Goal: Task Accomplishment & Management: Use online tool/utility

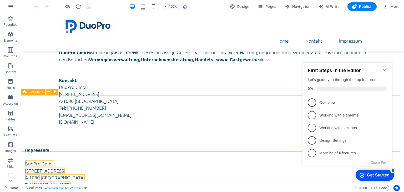
click at [0, 0] on icon at bounding box center [0, 0] width 0 height 0
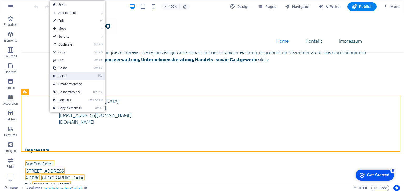
click at [62, 77] on link "⌦ Delete" at bounding box center [67, 76] width 35 height 8
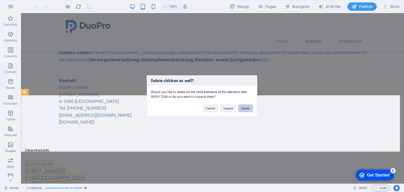
click at [245, 108] on button "Delete" at bounding box center [245, 108] width 15 height 8
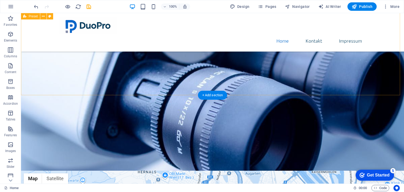
scroll to position [79, 0]
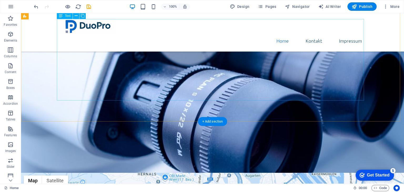
click at [76, 70] on div "DuoPro GmbH ist eine in Wien ansässige Gesellschaft mit beschränkter Haftung, g…" at bounding box center [212, 110] width 307 height 81
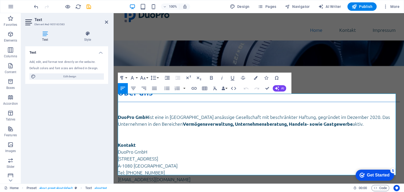
scroll to position [29, 0]
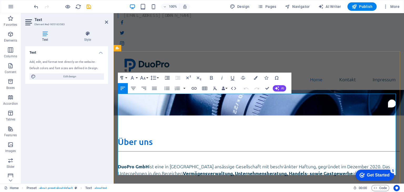
click at [125, 191] on strong "Kontakt" at bounding box center [127, 194] width 18 height 6
drag, startPoint x: 125, startPoint y: 129, endPoint x: 154, endPoint y: 172, distance: 51.9
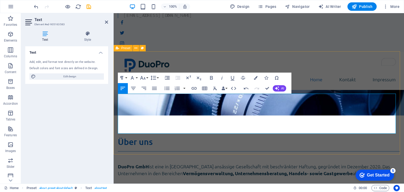
click at [145, 146] on div "Über uns DuoPro GmbH ist eine in Wien ansässige Gesellschaft mit beschränkter H…" at bounding box center [259, 166] width 290 height 103
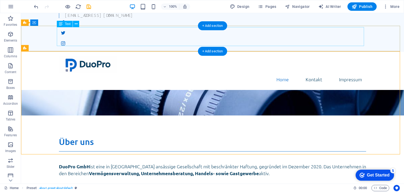
click at [115, 115] on div "DuoPro GmbH" at bounding box center [212, 124] width 307 height 19
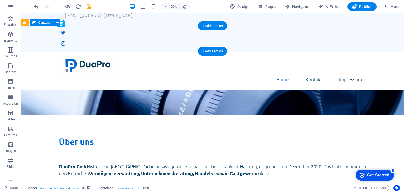
click at [40, 115] on div "DuoPro GmbH" at bounding box center [212, 127] width 383 height 25
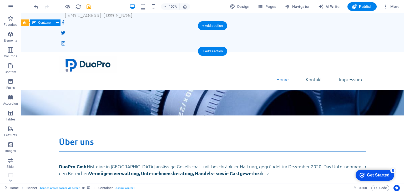
click at [40, 115] on div "DuoPro GmbH" at bounding box center [212, 127] width 383 height 25
select select "vh"
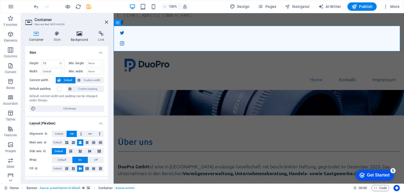
click at [76, 34] on icon at bounding box center [79, 33] width 25 height 5
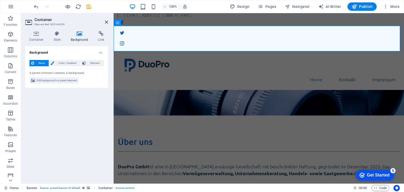
click at [75, 81] on span "Edit background on parent element" at bounding box center [57, 80] width 40 height 6
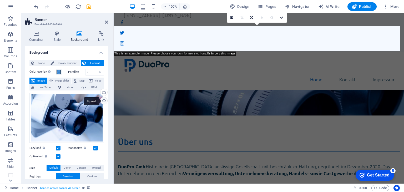
click at [101, 101] on div "Upload" at bounding box center [103, 101] width 8 height 8
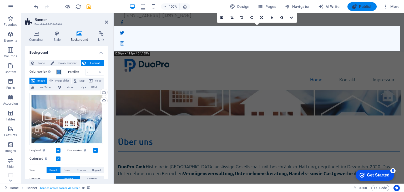
click at [360, 9] on span "Publish" at bounding box center [361, 6] width 21 height 5
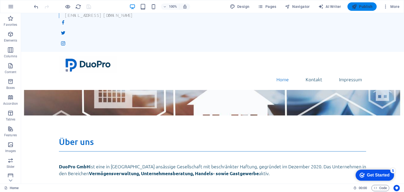
click at [360, 7] on span "Publish" at bounding box center [361, 6] width 21 height 5
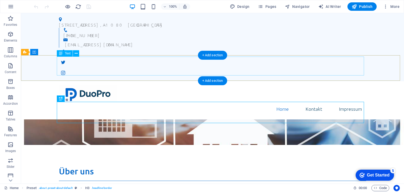
drag, startPoint x: 21, startPoint y: 13, endPoint x: 205, endPoint y: 63, distance: 190.6
click at [205, 146] on span "DuoPro GmbH" at bounding box center [212, 154] width 85 height 16
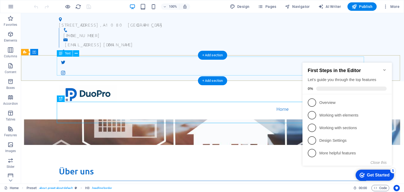
click at [163, 145] on div "DuoPro GmbH" at bounding box center [212, 154] width 307 height 19
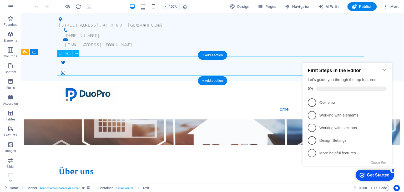
click at [163, 145] on div "DuoPro GmbH" at bounding box center [212, 154] width 307 height 19
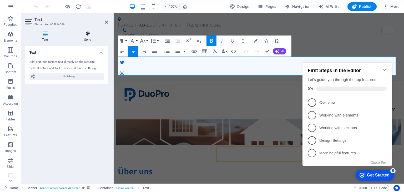
click at [90, 35] on icon at bounding box center [87, 33] width 41 height 5
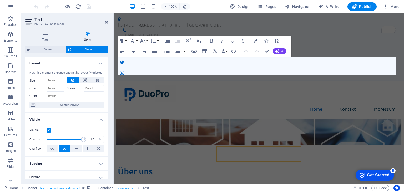
click at [49, 129] on label at bounding box center [49, 130] width 5 height 5
click at [0, 0] on input "Visible" at bounding box center [0, 0] width 0 height 0
click at [360, 4] on span "Publish" at bounding box center [361, 6] width 21 height 5
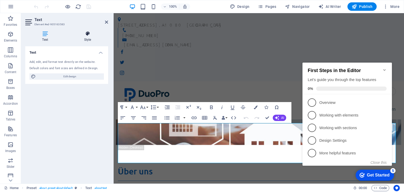
click at [90, 32] on icon at bounding box center [87, 33] width 41 height 5
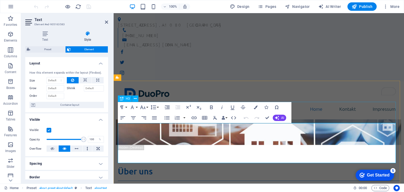
click at [125, 100] on div "H3" at bounding box center [125, 98] width 14 height 6
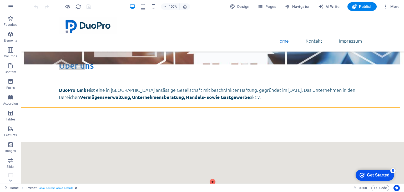
scroll to position [69, 0]
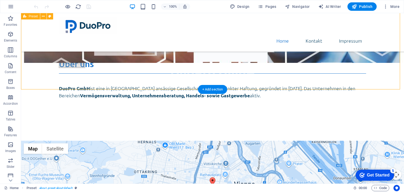
click at [94, 78] on div "Über uns DuoPro GmbH ist eine in Wien ansässige Gesellschaft mit beschränkter H…" at bounding box center [212, 89] width 383 height 103
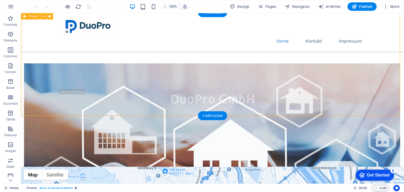
scroll to position [43, 0]
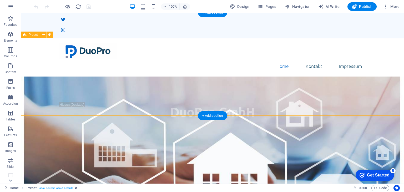
click at [46, 123] on div "Über uns DuoPro GmbH ist eine in Wien ansässige Gesellschaft mit beschränkter H…" at bounding box center [212, 153] width 383 height 103
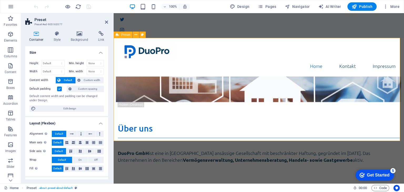
click at [131, 125] on div "Über uns DuoPro GmbH ist eine in Wien ansässige Gesellschaft mit beschränkter H…" at bounding box center [259, 153] width 290 height 103
click at [140, 102] on div "Über uns DuoPro GmbH ist eine in Wien ansässige Gesellschaft mit beschränkter H…" at bounding box center [259, 153] width 290 height 103
click at [58, 90] on label at bounding box center [59, 88] width 5 height 5
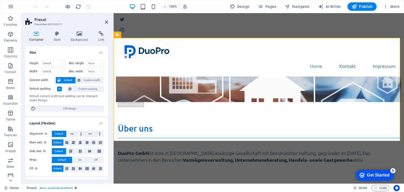
click at [0, 0] on input "Default padding" at bounding box center [0, 0] width 0 height 0
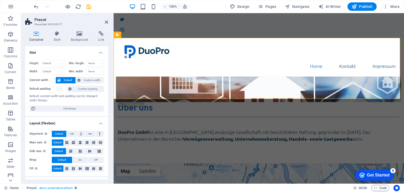
click at [58, 90] on label at bounding box center [59, 88] width 5 height 5
click at [0, 0] on input "Default padding" at bounding box center [0, 0] width 0 height 0
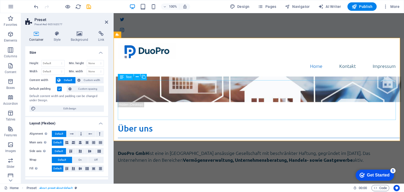
click at [137, 144] on div "DuoPro GmbH ist eine in Wien ansässige Gesellschaft mit beschränkter Haftung, g…" at bounding box center [259, 164] width 282 height 40
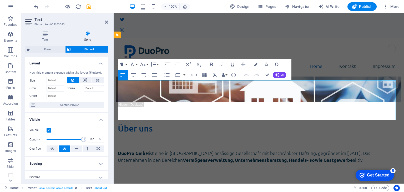
click at [137, 170] on p "To enrich screen reader interactions, please activate Accessibility in Grammarl…" at bounding box center [259, 173] width 282 height 7
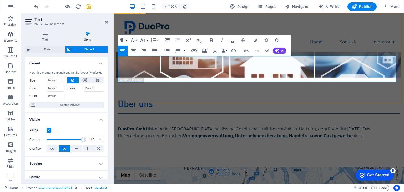
scroll to position [55, 0]
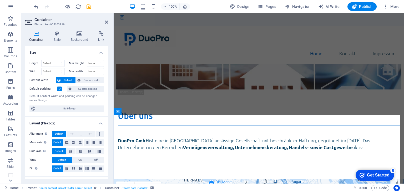
click at [59, 88] on label at bounding box center [59, 88] width 5 height 5
click at [0, 0] on input "Default padding" at bounding box center [0, 0] width 0 height 0
click at [59, 87] on label at bounding box center [59, 88] width 5 height 5
click at [0, 0] on input "Default padding" at bounding box center [0, 0] width 0 height 0
click at [58, 88] on label at bounding box center [59, 88] width 5 height 5
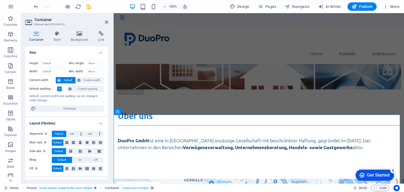
click at [0, 0] on input "Default padding" at bounding box center [0, 0] width 0 height 0
click at [58, 88] on label at bounding box center [59, 88] width 5 height 5
click at [0, 0] on input "Default padding" at bounding box center [0, 0] width 0 height 0
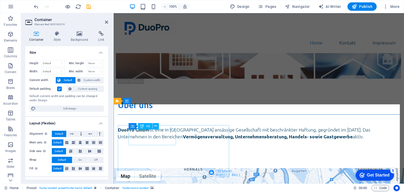
scroll to position [67, 0]
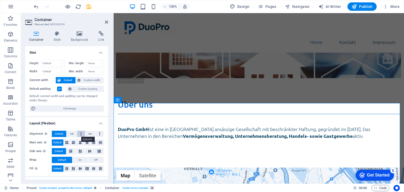
click at [80, 136] on icon at bounding box center [81, 134] width 2 height 6
click at [69, 132] on button at bounding box center [71, 134] width 10 height 6
click at [64, 132] on button "Default" at bounding box center [59, 134] width 14 height 6
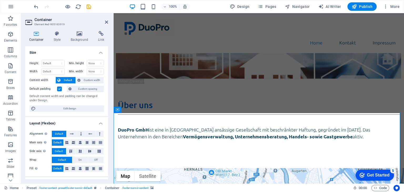
scroll to position [55, 0]
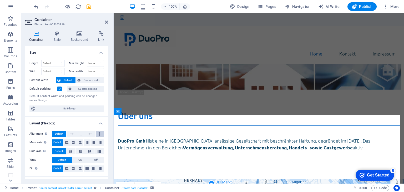
click at [99, 132] on icon at bounding box center [100, 134] width 2 height 6
click at [91, 133] on icon at bounding box center [90, 134] width 4 height 6
click at [81, 134] on icon at bounding box center [81, 134] width 2 height 6
click at [73, 134] on button at bounding box center [71, 134] width 10 height 6
click at [65, 132] on button "Default" at bounding box center [59, 134] width 14 height 6
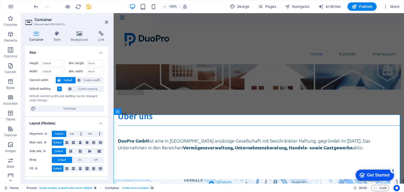
click at [30, 35] on icon at bounding box center [36, 33] width 22 height 5
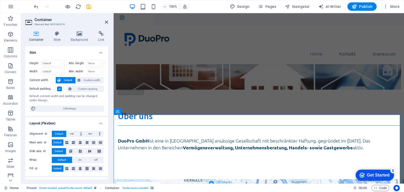
click at [36, 37] on h4 "Container" at bounding box center [37, 36] width 24 height 11
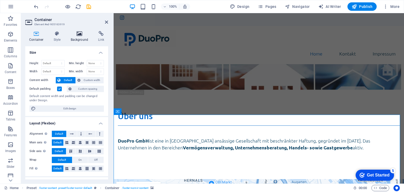
click at [77, 39] on h4 "Background" at bounding box center [81, 36] width 28 height 11
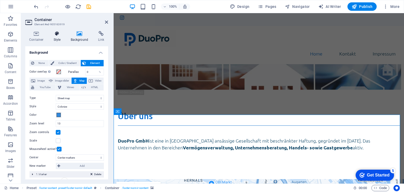
click at [63, 32] on icon at bounding box center [57, 33] width 15 height 5
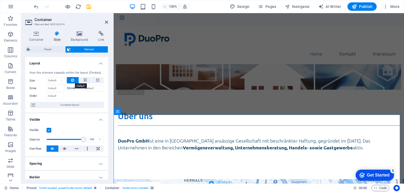
click at [73, 80] on icon at bounding box center [72, 80] width 3 height 6
click at [83, 80] on icon at bounding box center [85, 80] width 4 height 6
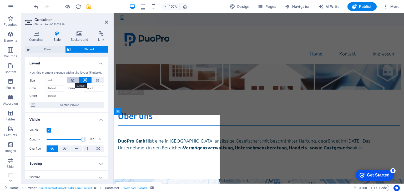
click at [71, 79] on icon at bounding box center [72, 80] width 3 height 6
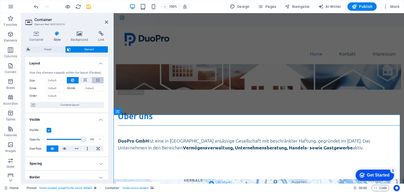
click at [98, 79] on button at bounding box center [98, 80] width 12 height 6
type input "100"
select select "%"
click at [85, 81] on icon at bounding box center [85, 80] width 4 height 6
select select "DISABLED_OPTION_VALUE"
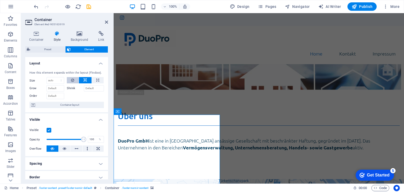
click at [74, 79] on button at bounding box center [73, 80] width 12 height 6
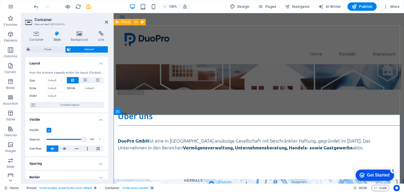
scroll to position [55, 0]
click at [119, 112] on div "Preset" at bounding box center [123, 111] width 19 height 6
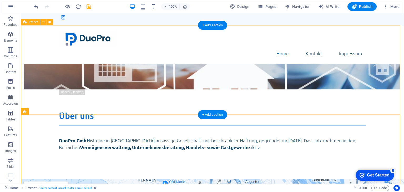
click at [119, 112] on div "Über uns DuoPro GmbH ist eine in Wien ansässige Gesellschaft mit beschränkter H…" at bounding box center [212, 133] width 383 height 89
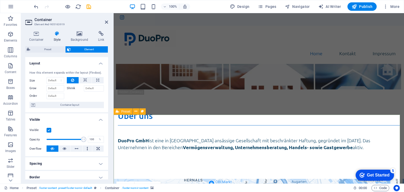
click at [118, 112] on icon at bounding box center [117, 111] width 3 height 6
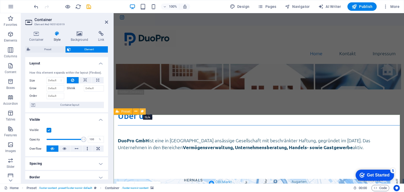
click at [141, 112] on icon at bounding box center [142, 112] width 3 height 6
select select "px"
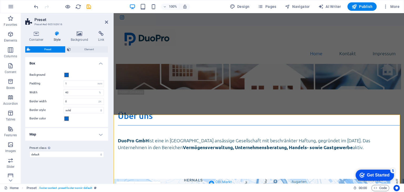
click at [61, 36] on icon at bounding box center [57, 33] width 15 height 5
click at [42, 37] on h4 "Container" at bounding box center [37, 36] width 24 height 11
